Goal: Check status: Check status

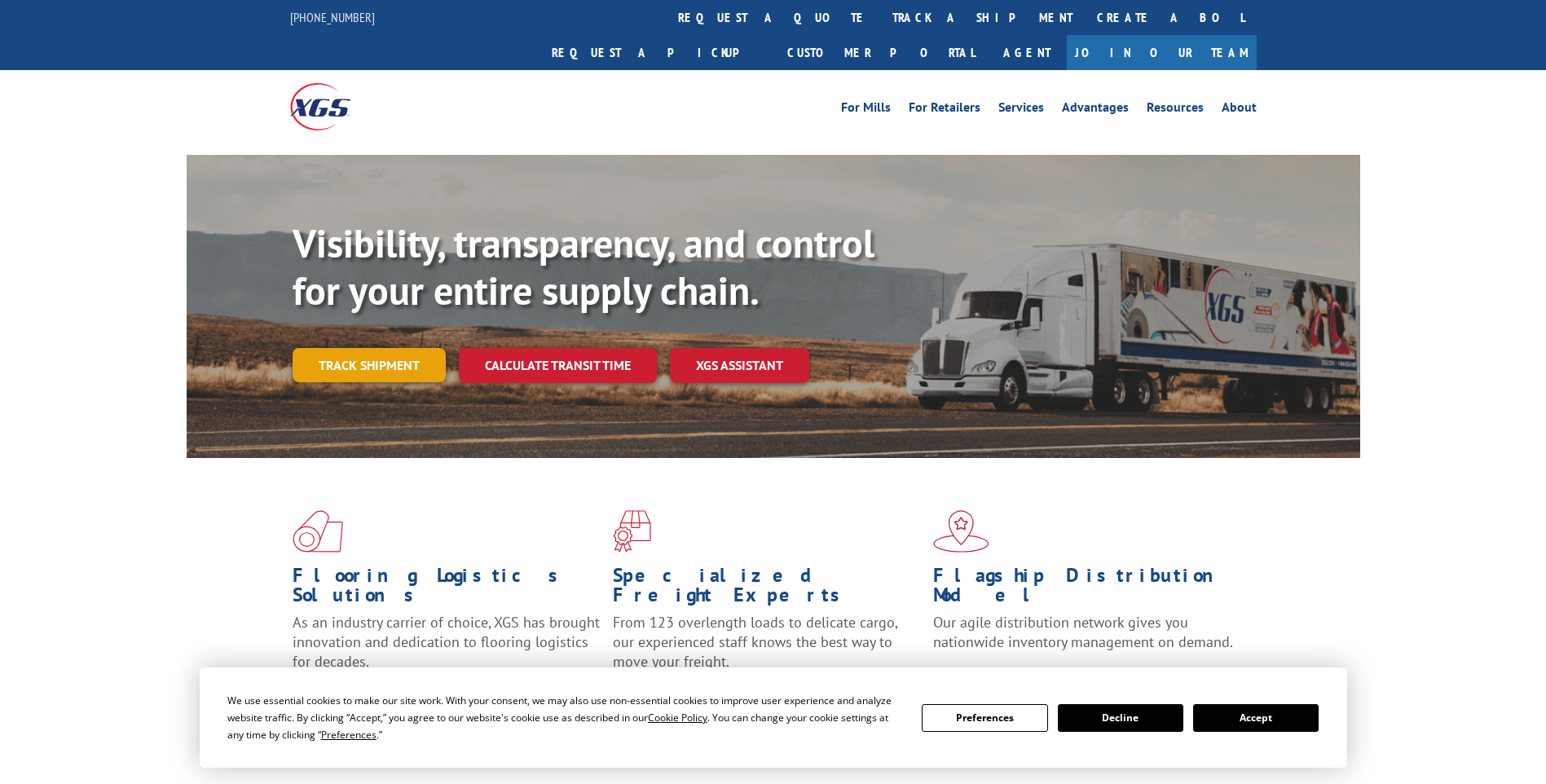
click at [402, 348] on link "Track shipment" at bounding box center [369, 365] width 153 height 34
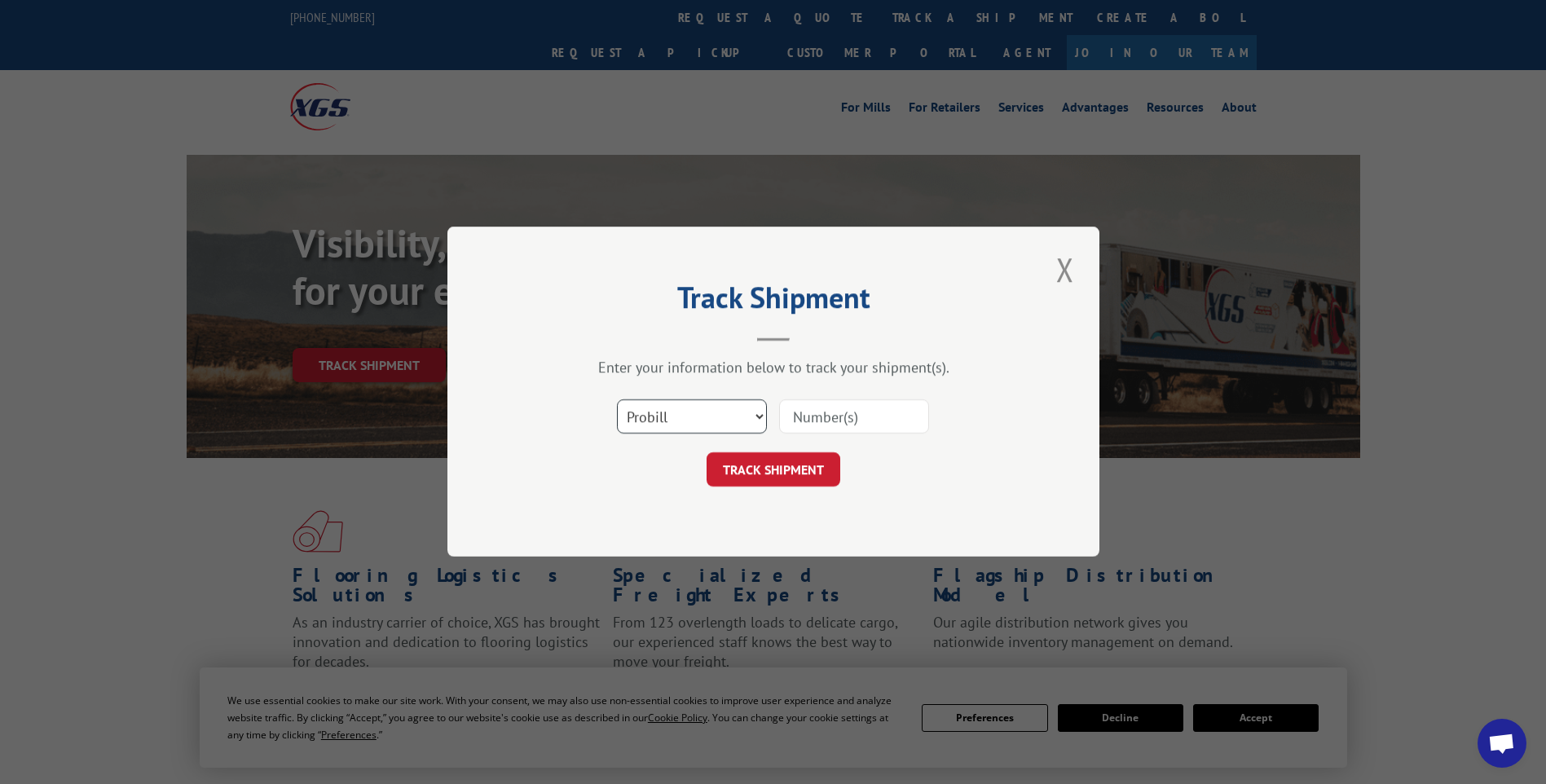
click at [721, 425] on select "Select category... Probill BOL PO" at bounding box center [692, 417] width 150 height 34
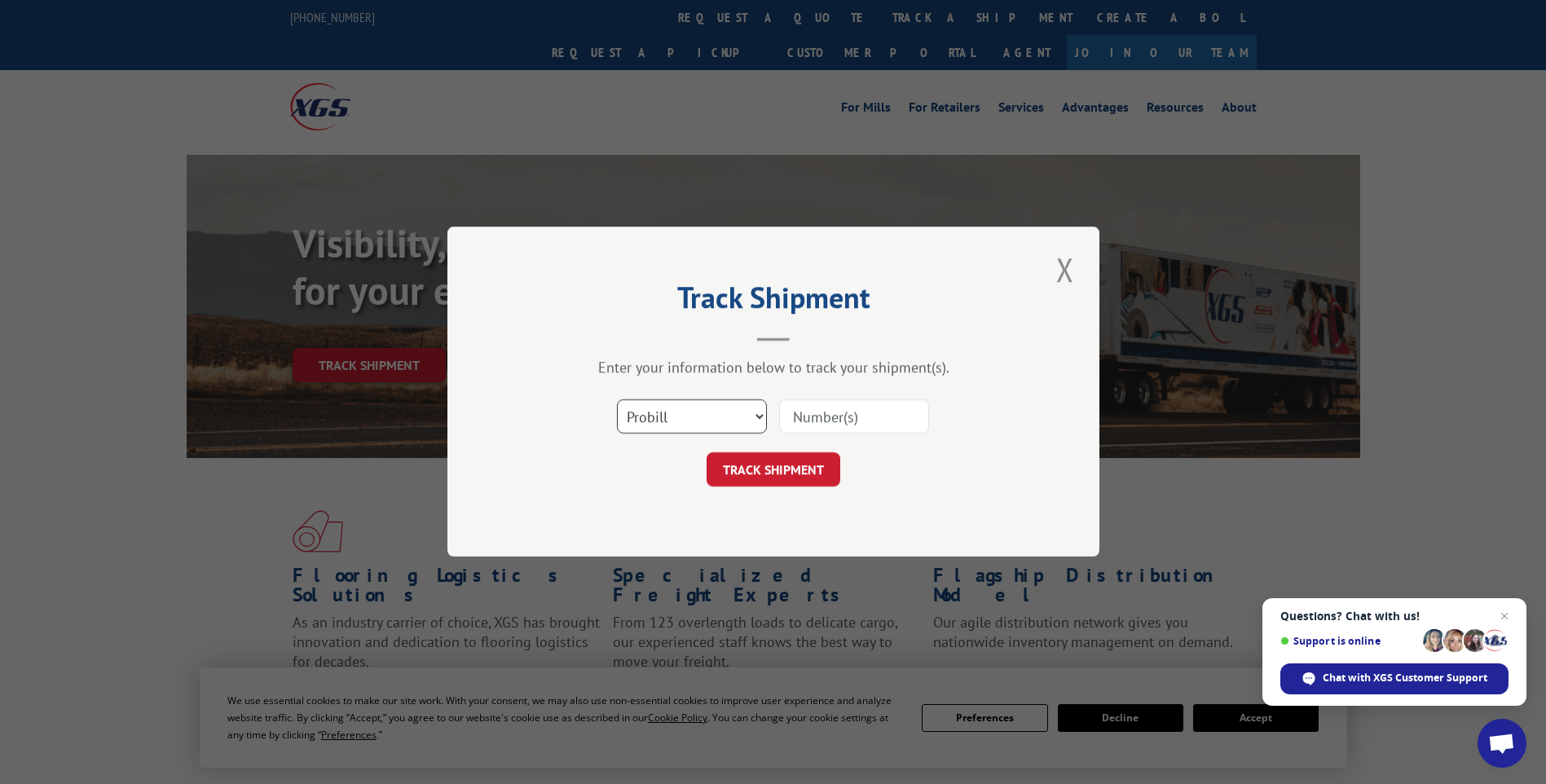
select select "bol"
click at [617, 400] on select "Select category... Probill BOL PO" at bounding box center [692, 417] width 150 height 34
click at [856, 404] on input at bounding box center [855, 417] width 150 height 34
type input "120092"
click at [797, 460] on button "TRACK SHIPMENT" at bounding box center [773, 470] width 134 height 34
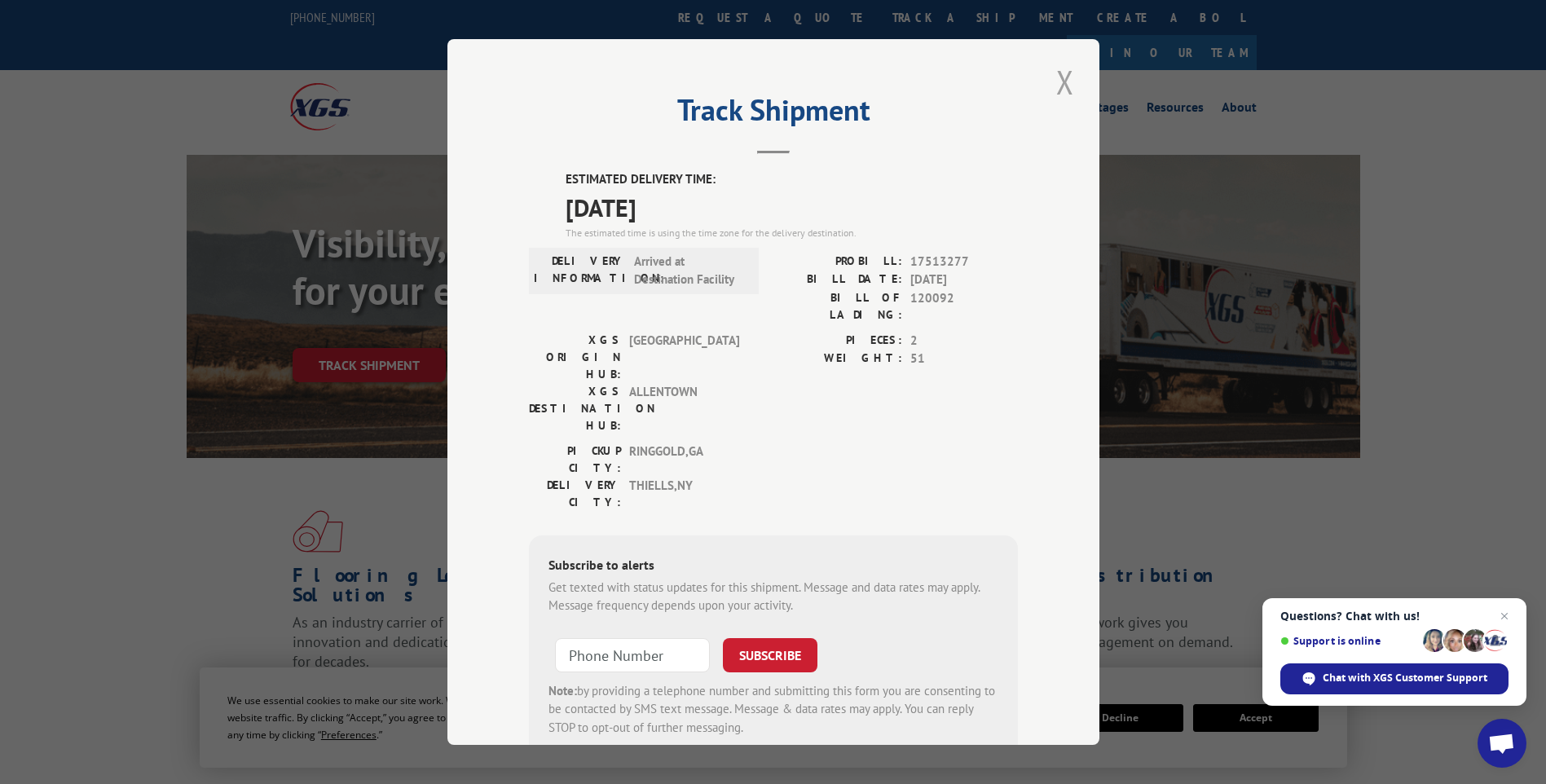
click at [1056, 80] on button "Close modal" at bounding box center [1066, 82] width 28 height 45
